Goal: Information Seeking & Learning: Learn about a topic

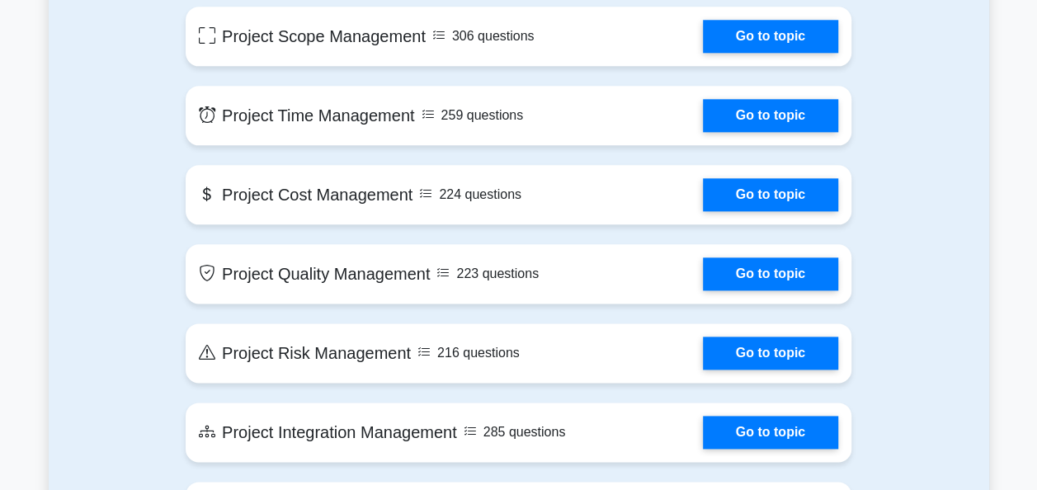
scroll to position [825, 0]
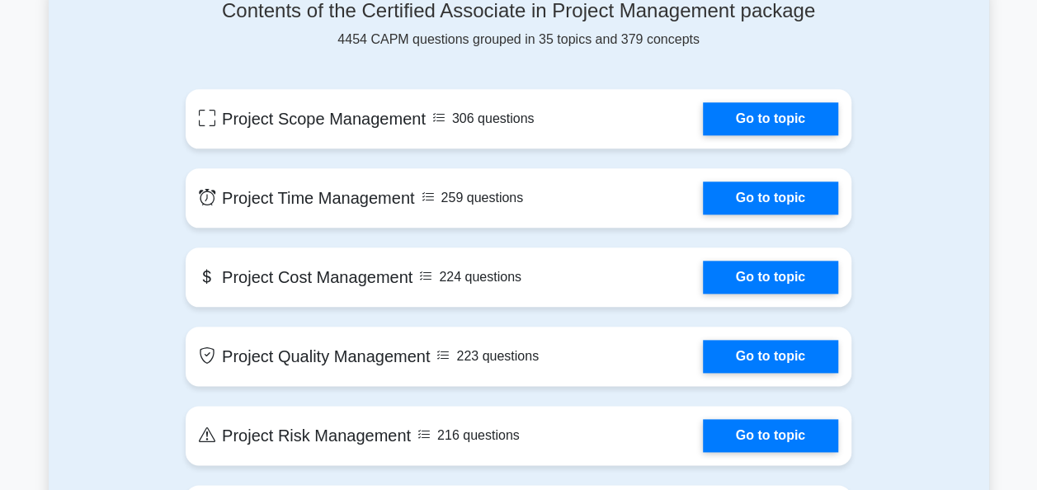
click at [703, 115] on link "Go to topic" at bounding box center [770, 118] width 135 height 33
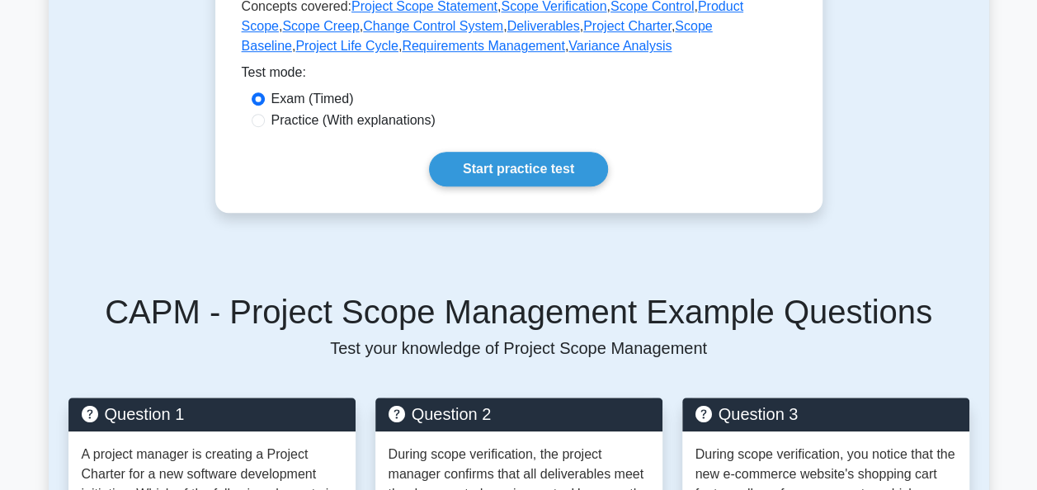
scroll to position [412, 0]
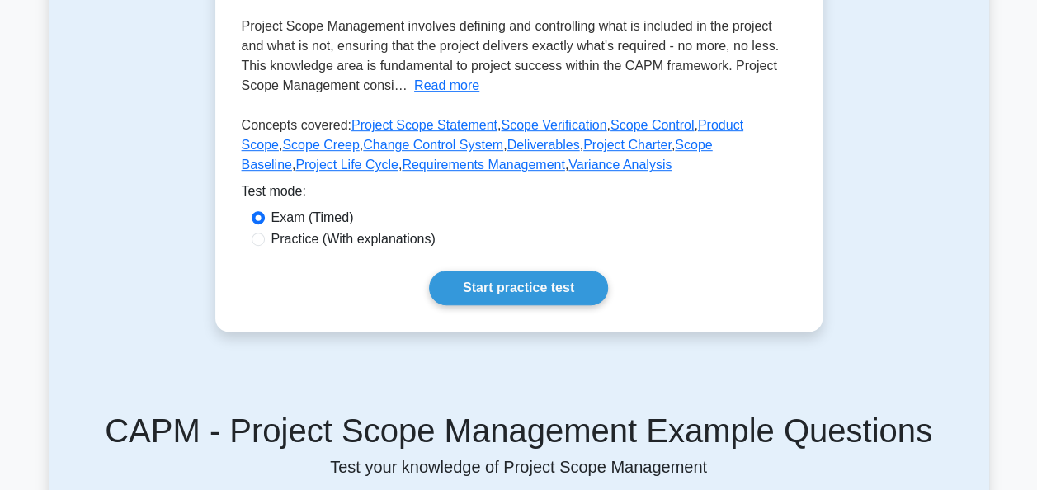
click at [427, 257] on div "Project Scope Management Overview of project scope management. This subtopic co…" at bounding box center [518, 65] width 607 height 533
click at [459, 285] on link "Start practice test" at bounding box center [518, 288] width 179 height 35
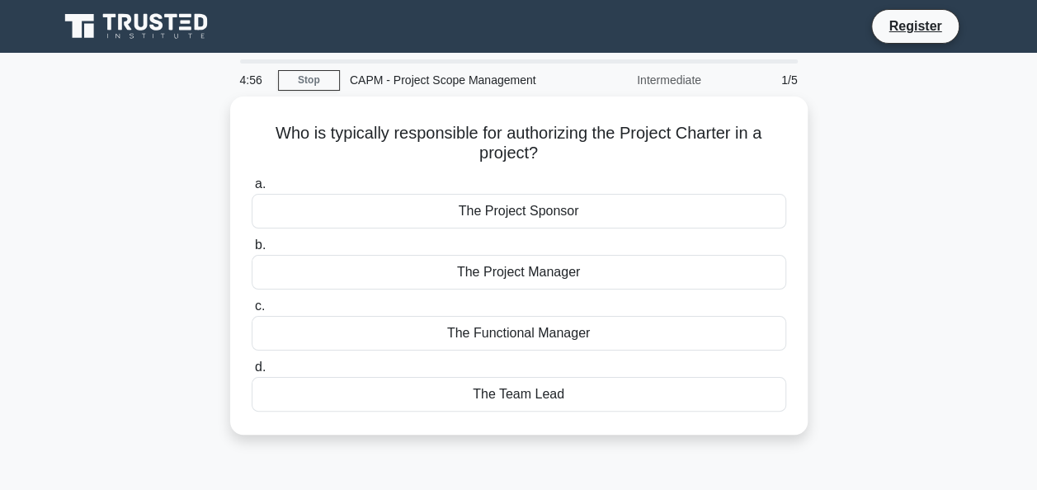
click at [491, 135] on h5 "Who is typically responsible for authorizing the Project Charter in a project? …" at bounding box center [519, 143] width 538 height 41
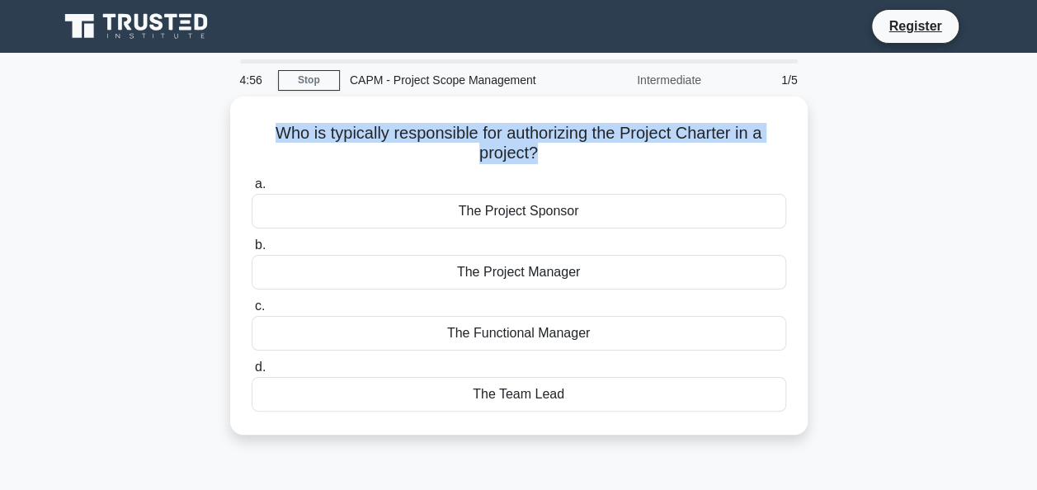
click at [491, 135] on h5 "Who is typically responsible for authorizing the Project Charter in a project? …" at bounding box center [519, 143] width 538 height 41
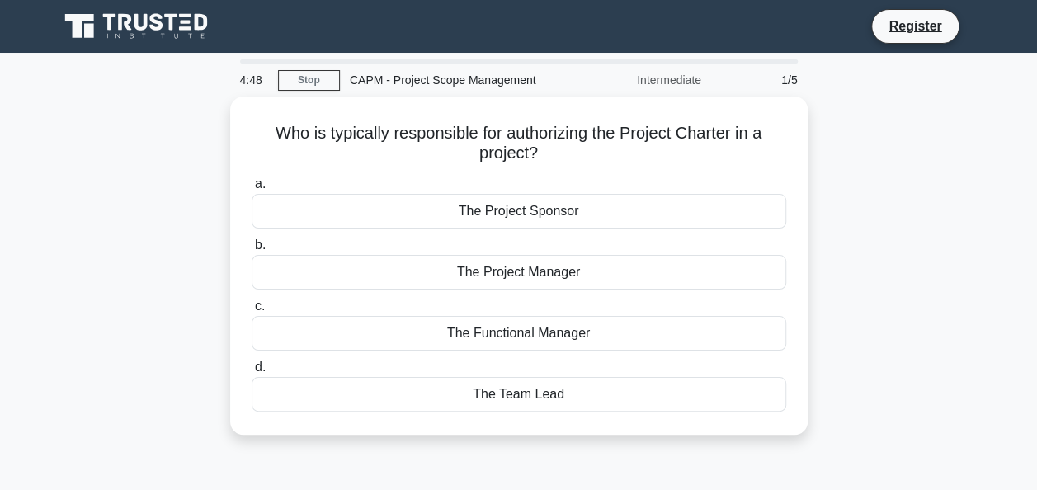
click at [577, 194] on div "The Project Sponsor" at bounding box center [519, 211] width 534 height 35
click at [252, 190] on input "a. The Project Sponsor" at bounding box center [252, 184] width 0 height 11
